Goal: Information Seeking & Learning: Learn about a topic

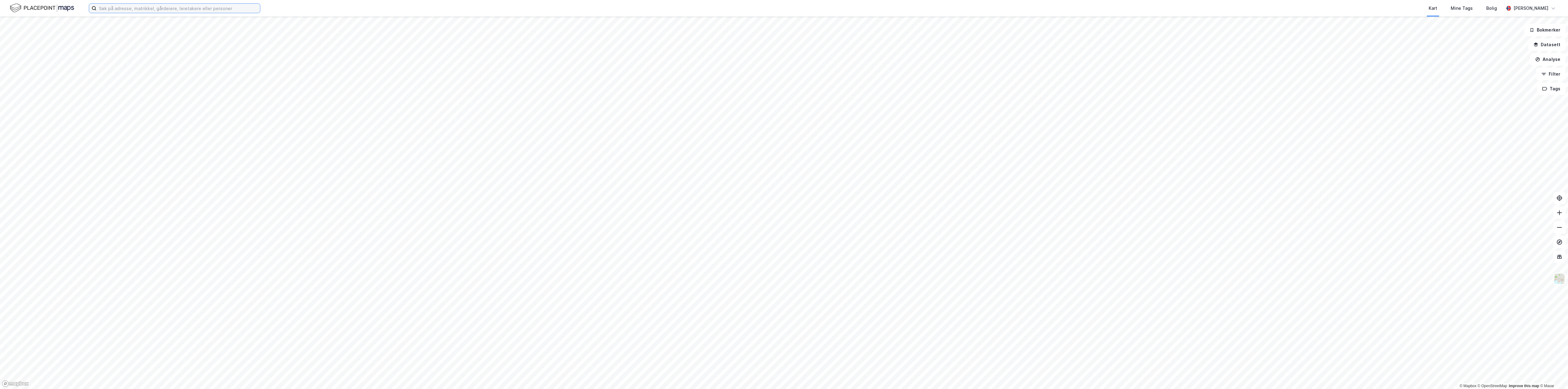
click at [122, 8] on input at bounding box center [177, 8] width 163 height 9
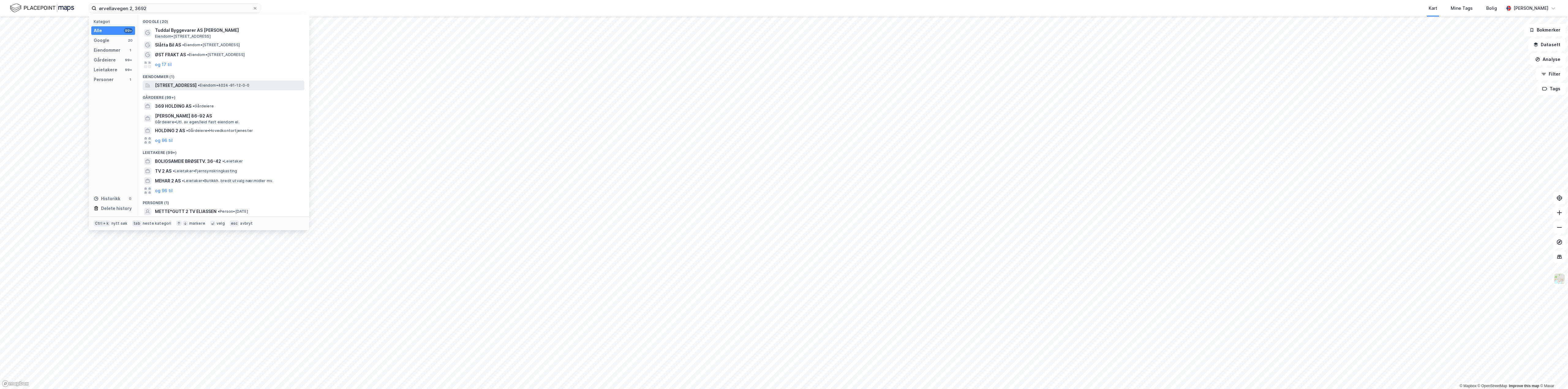
click at [191, 85] on span "[STREET_ADDRESS]" at bounding box center [176, 85] width 42 height 8
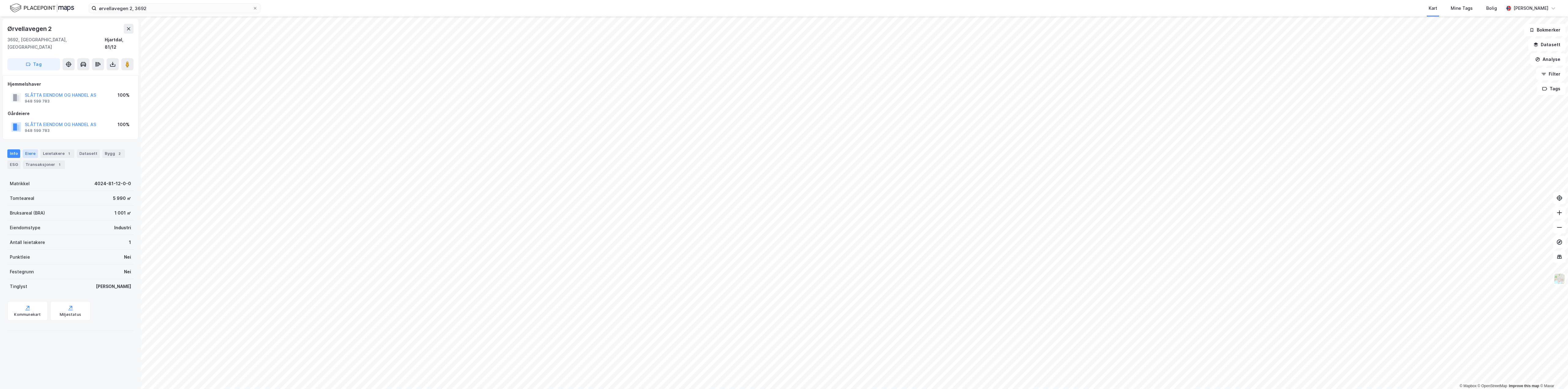
click at [33, 150] on div "Eiere" at bounding box center [30, 154] width 15 height 8
click at [63, 150] on div "Leietakere 1" at bounding box center [57, 154] width 34 height 8
click at [175, 13] on div "[STREET_ADDRESS] Mine Tags Bolig [PERSON_NAME]" at bounding box center [784, 8] width 1568 height 17
click at [183, 9] on input "ørvellavegen 2, 3692" at bounding box center [174, 8] width 157 height 9
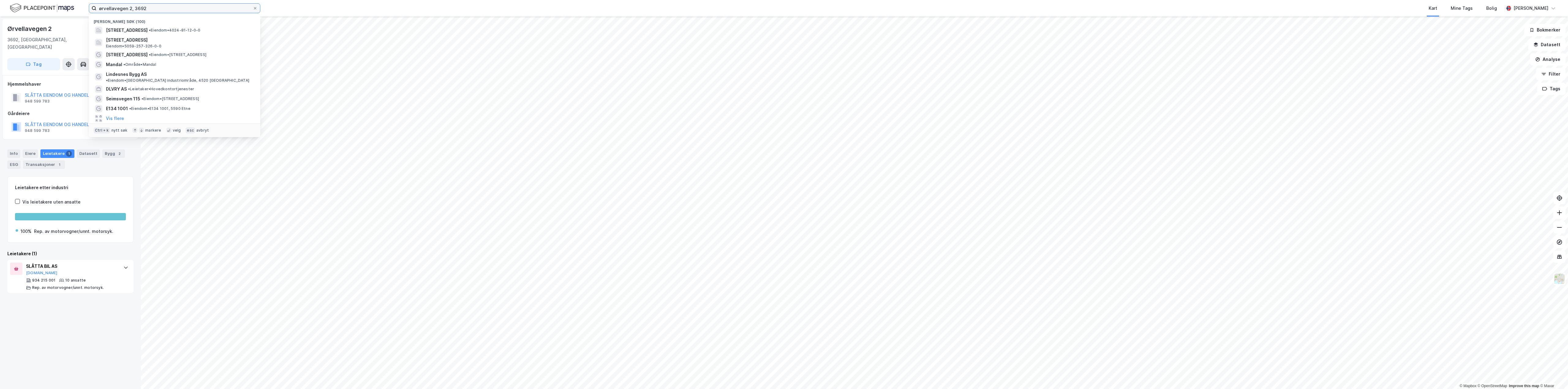
drag, startPoint x: 151, startPoint y: 8, endPoint x: 23, endPoint y: 2, distance: 128.1
click at [22, 2] on div "ørvellavegen 2, 3692 Nylige søk (100) [STREET_ADDRESS] • Eiendom • 4024-81-12-0…" at bounding box center [784, 8] width 1568 height 17
paste input "Randsfjordmuseet as"
type input "Randsfjordmuseet as"
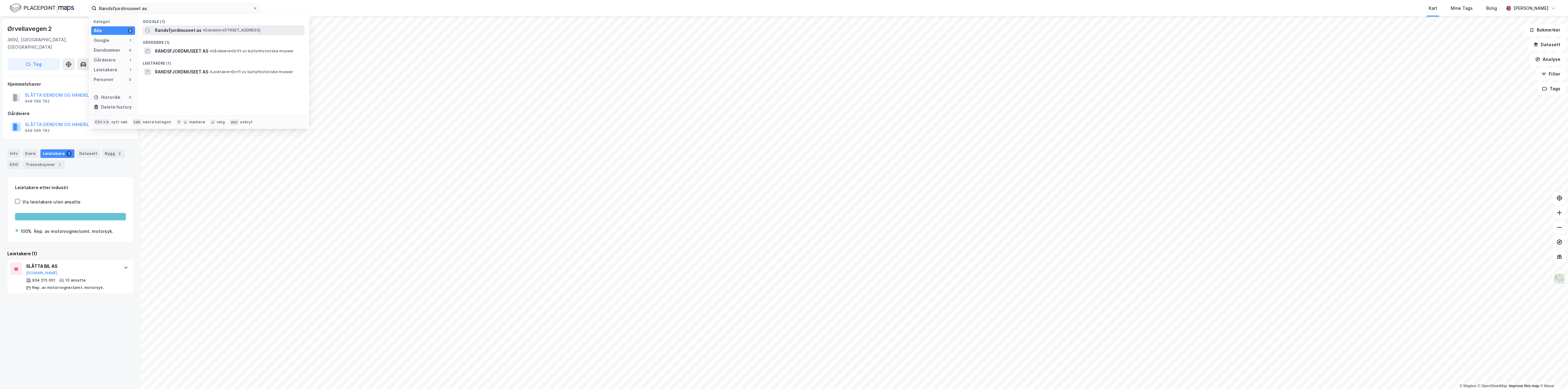
click at [196, 27] on span "Randsfjordmuseet as" at bounding box center [178, 30] width 47 height 8
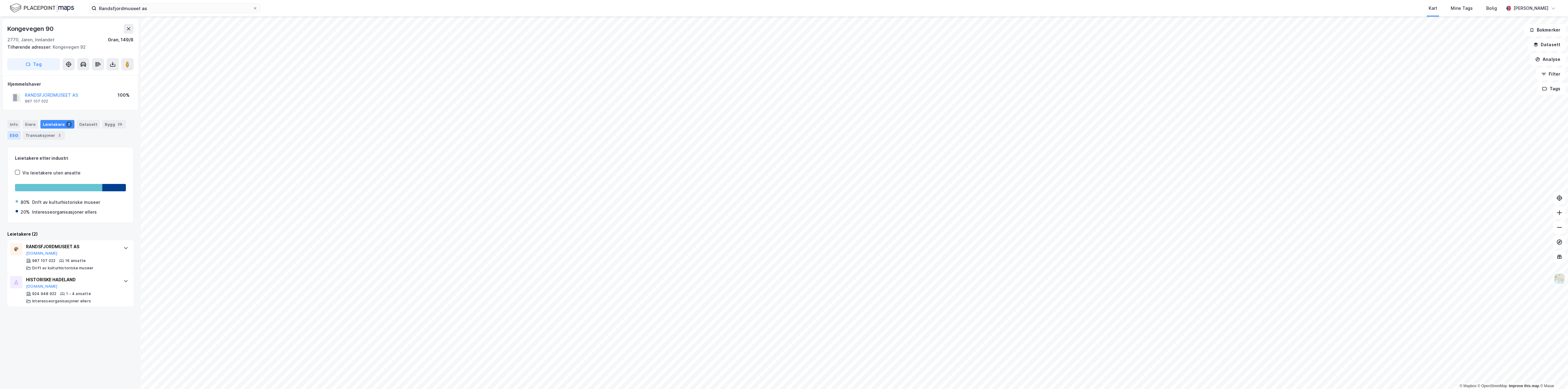
click at [15, 135] on div "ESG" at bounding box center [14, 136] width 13 height 8
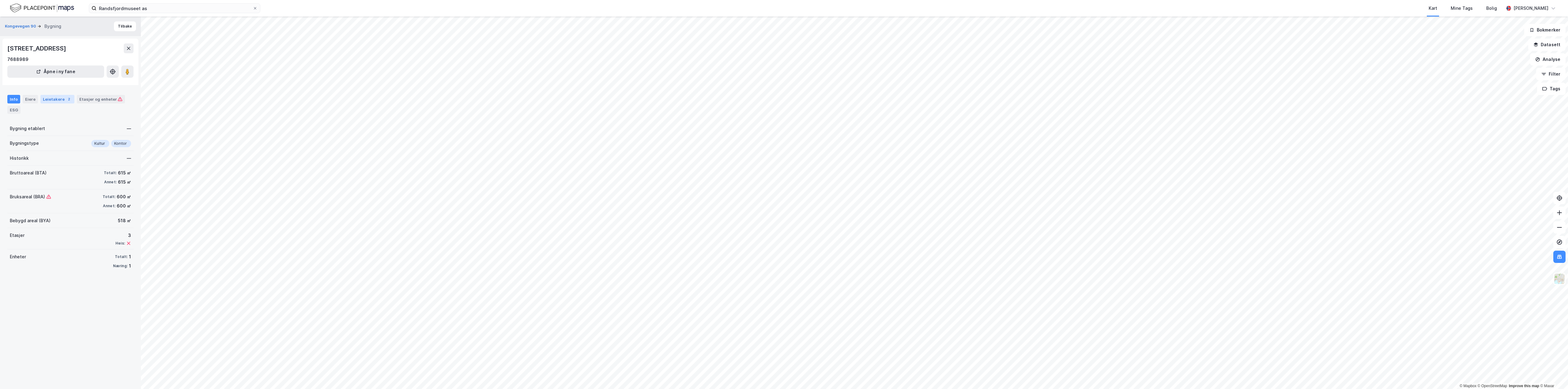
click at [59, 100] on div "Leietakere 2" at bounding box center [57, 99] width 34 height 8
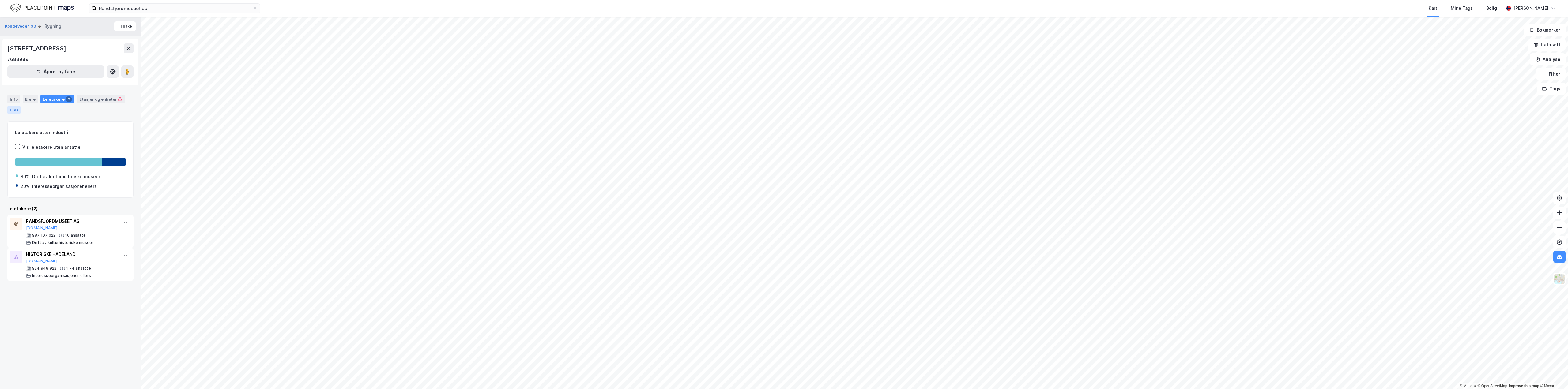
click at [17, 109] on div "ESG" at bounding box center [14, 110] width 13 height 8
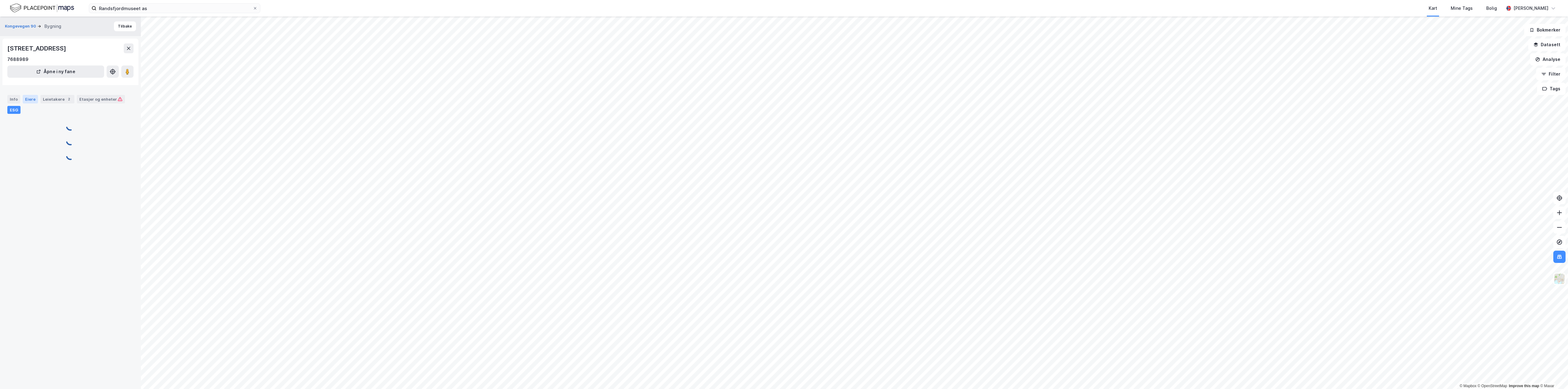
click at [26, 103] on div "Eiere" at bounding box center [30, 99] width 15 height 8
click at [14, 102] on div "Info" at bounding box center [13, 99] width 13 height 8
click at [120, 160] on div "Historikk —" at bounding box center [70, 158] width 126 height 15
click at [126, 159] on div "—" at bounding box center [128, 158] width 4 height 8
